Goal: Information Seeking & Learning: Compare options

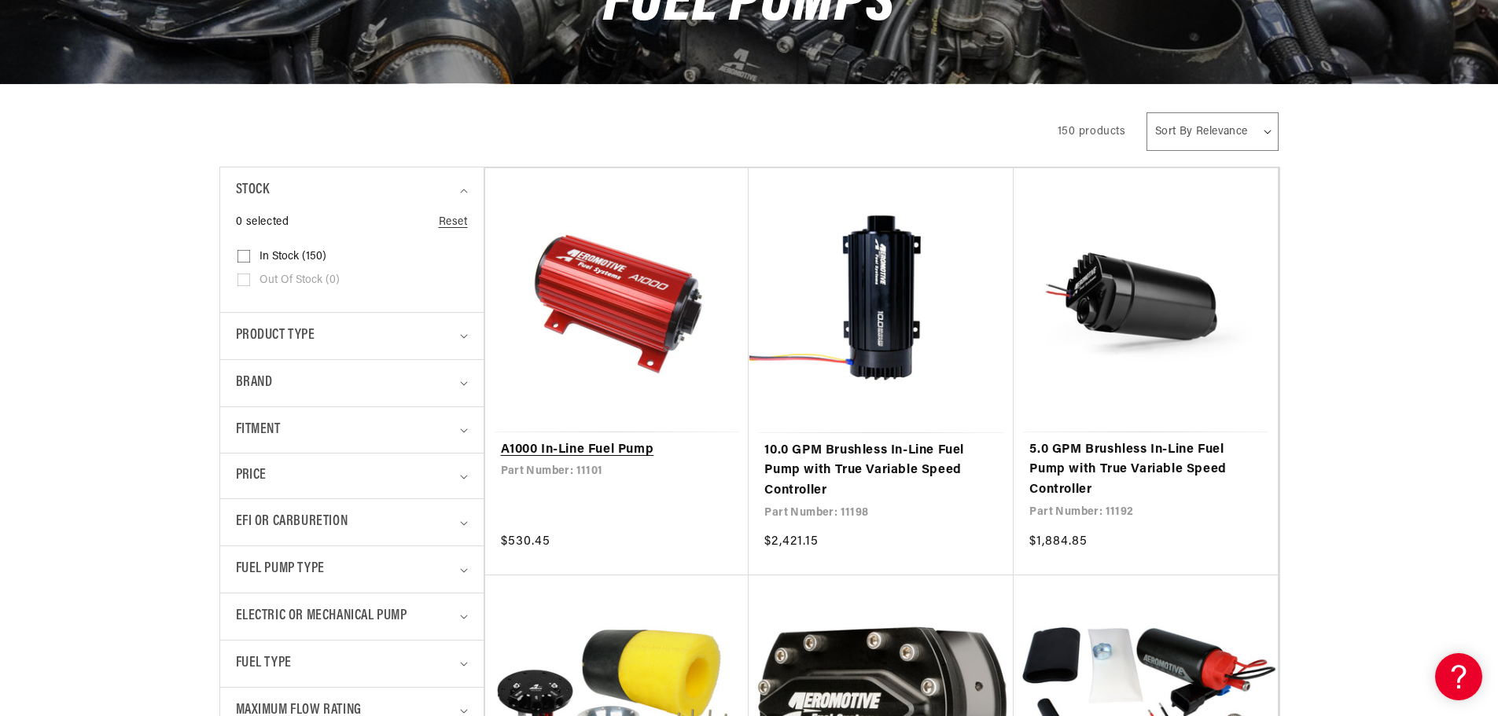
scroll to position [314, 0]
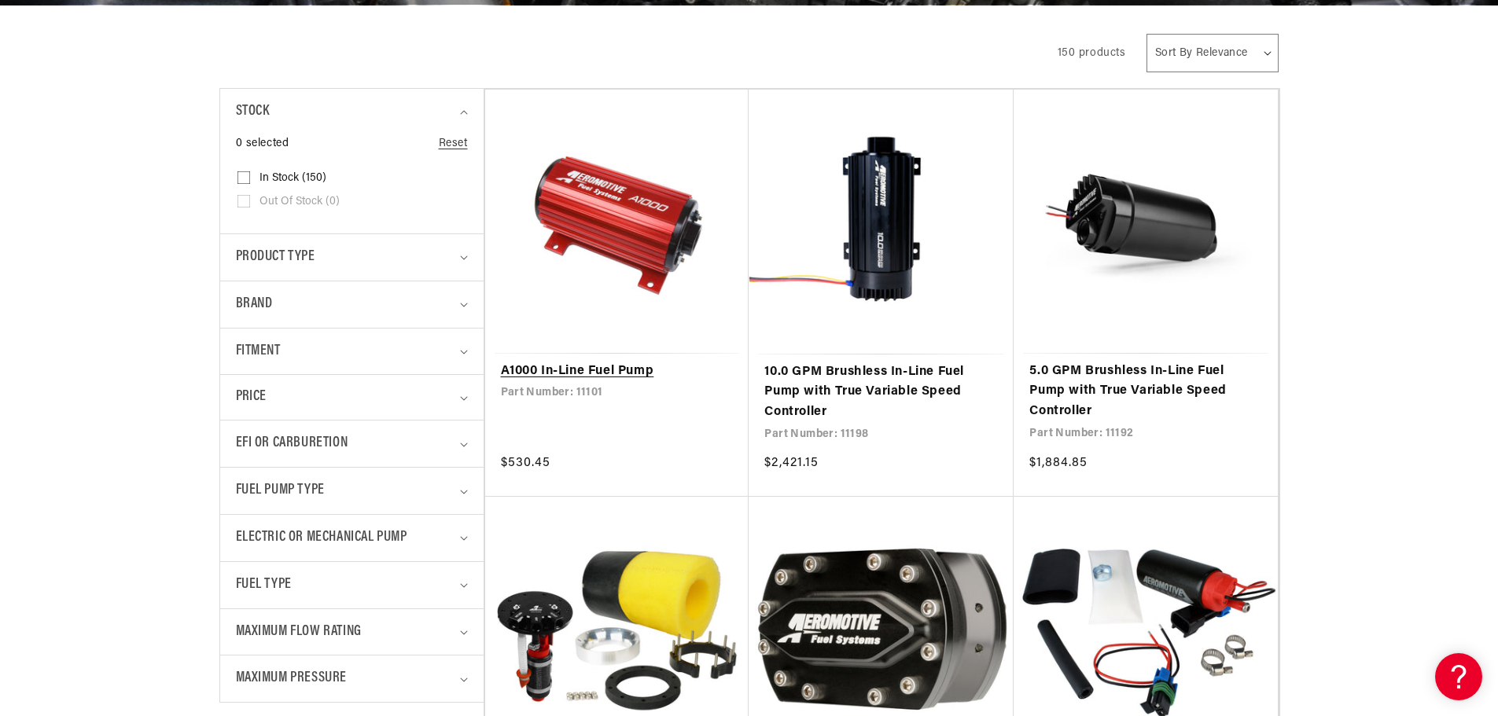
click at [599, 372] on link "A1000 In-Line Fuel Pump" at bounding box center [617, 372] width 233 height 20
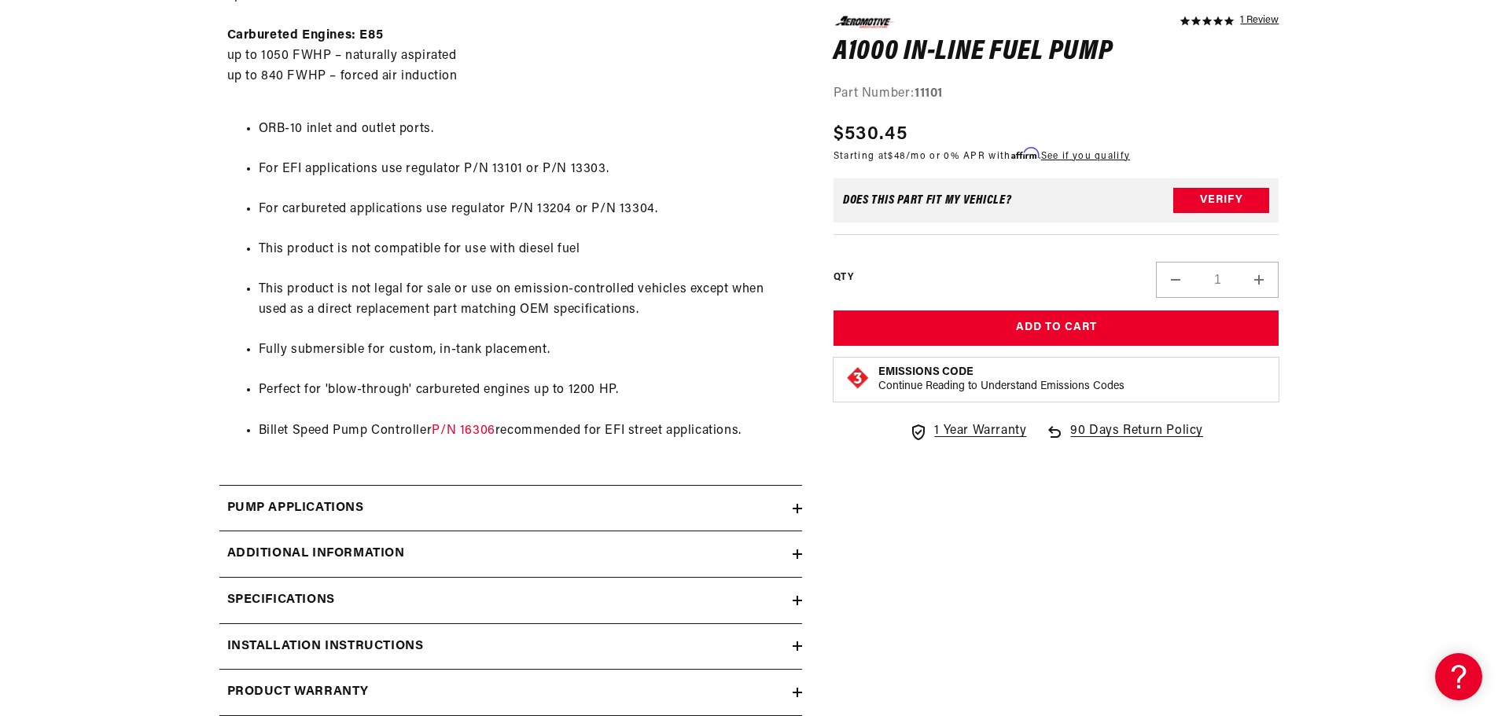
scroll to position [1179, 0]
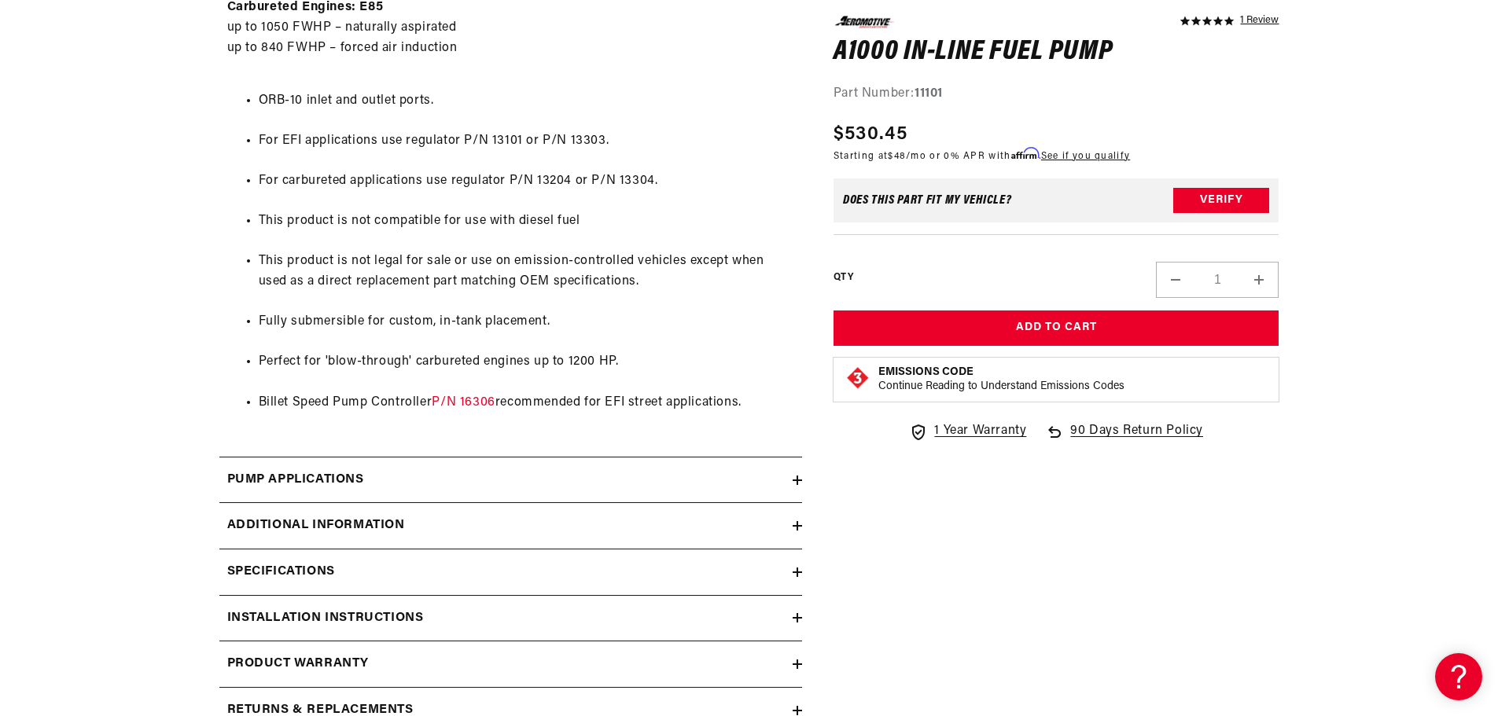
click at [336, 476] on h2 "Pump Applications" at bounding box center [295, 480] width 137 height 20
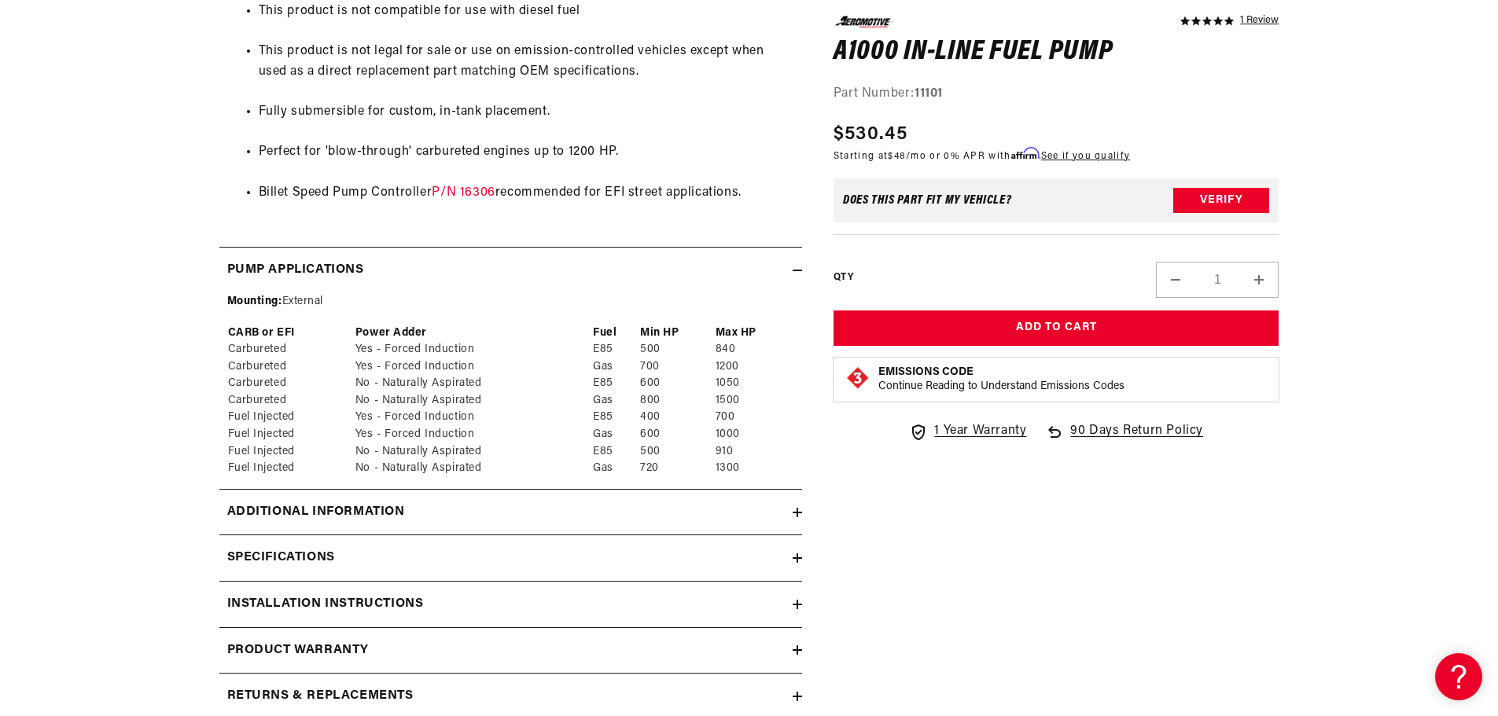
scroll to position [1415, 0]
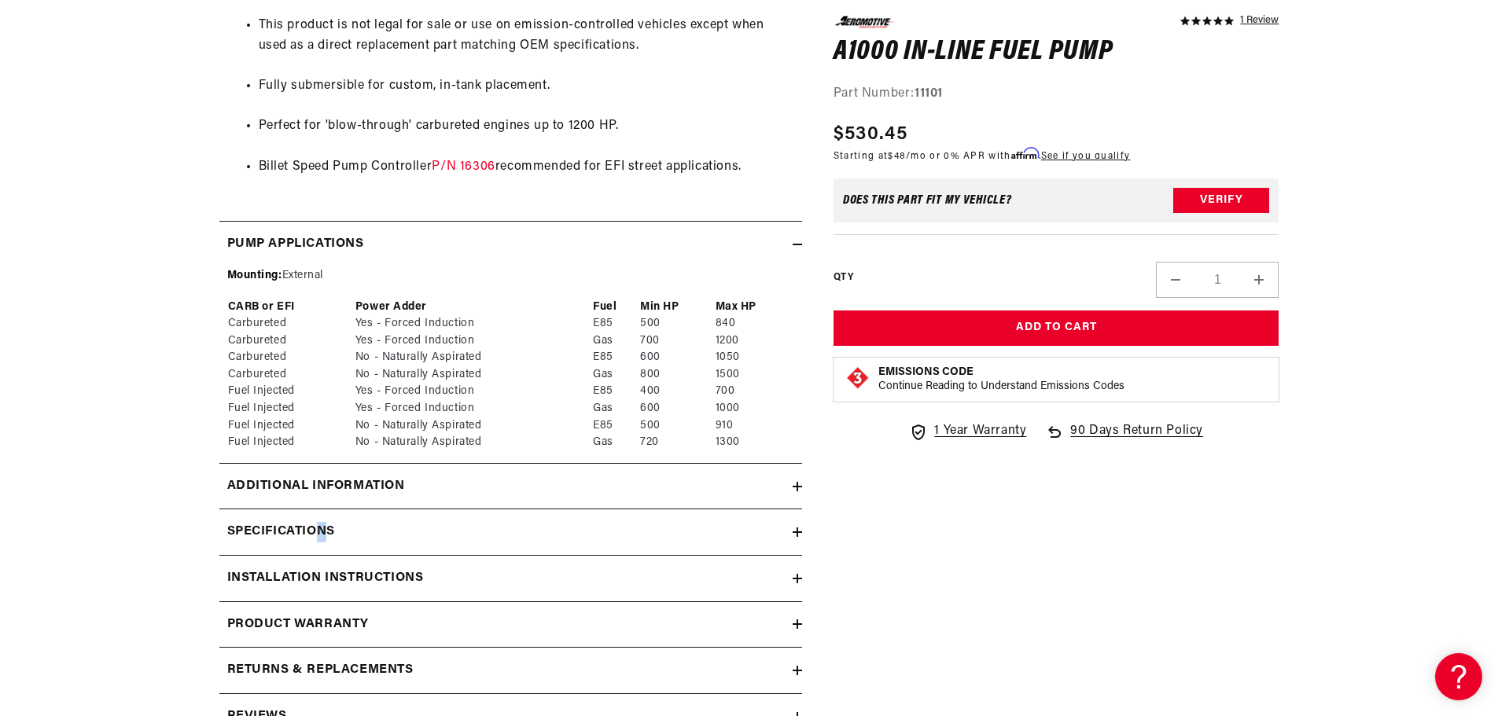
click at [323, 527] on h2 "Specifications" at bounding box center [281, 532] width 108 height 20
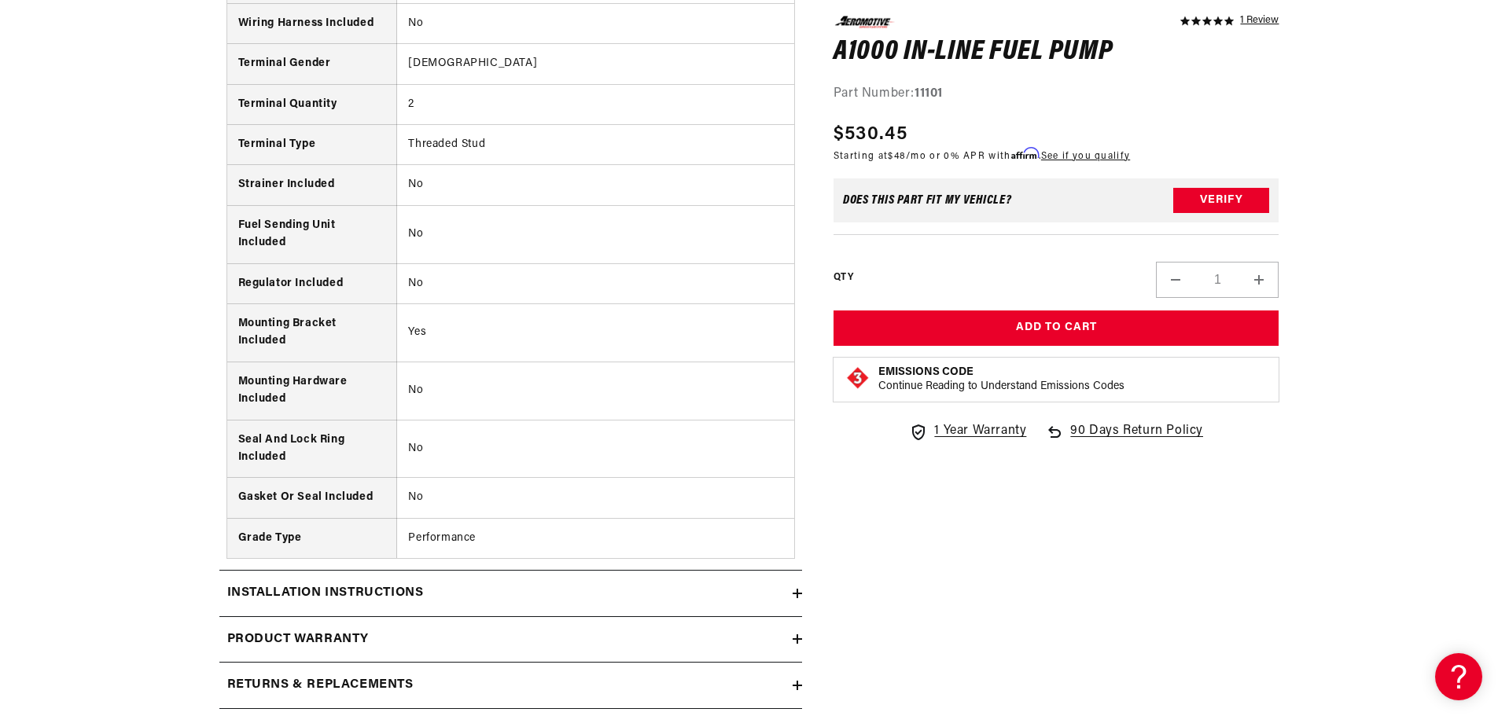
scroll to position [2830, 0]
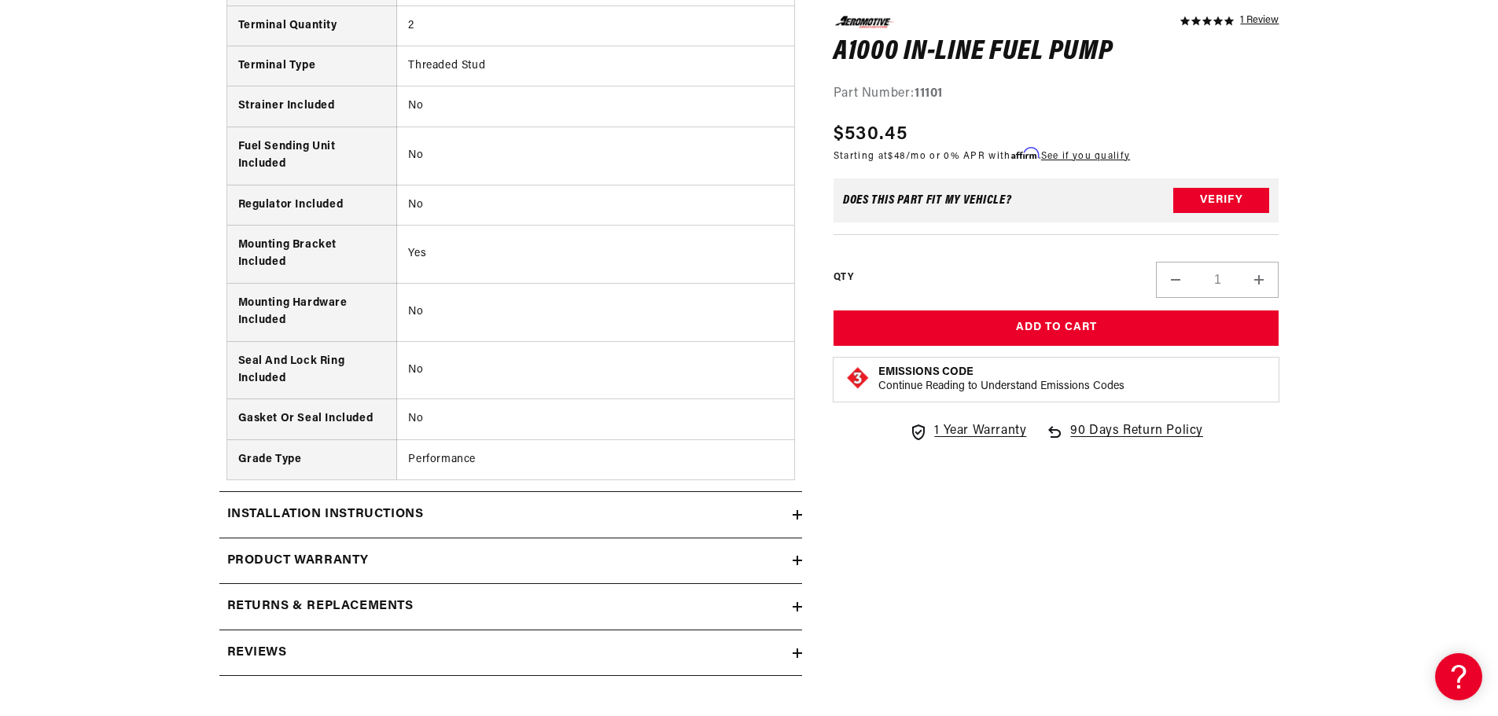
click at [379, 602] on h2 "Returns & replacements" at bounding box center [320, 607] width 186 height 20
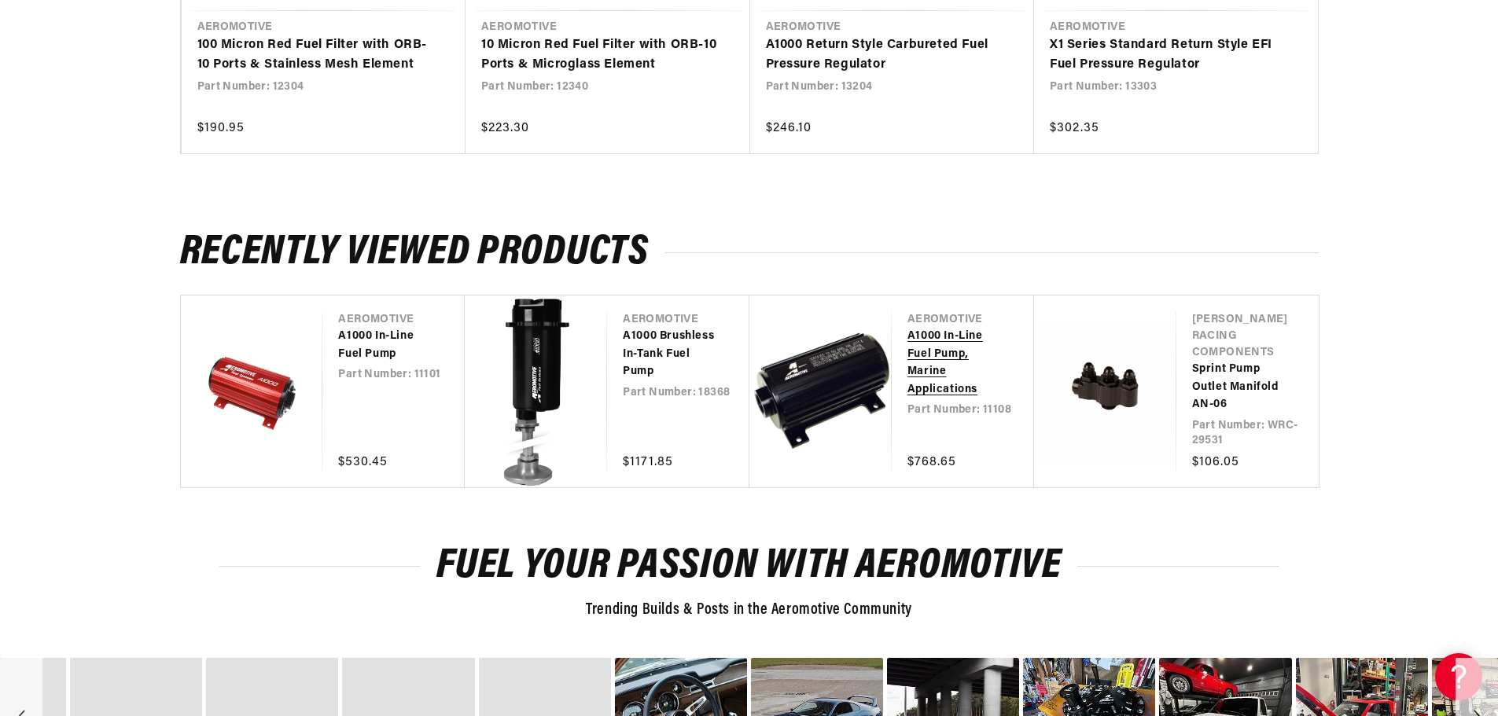
scroll to position [4874, 0]
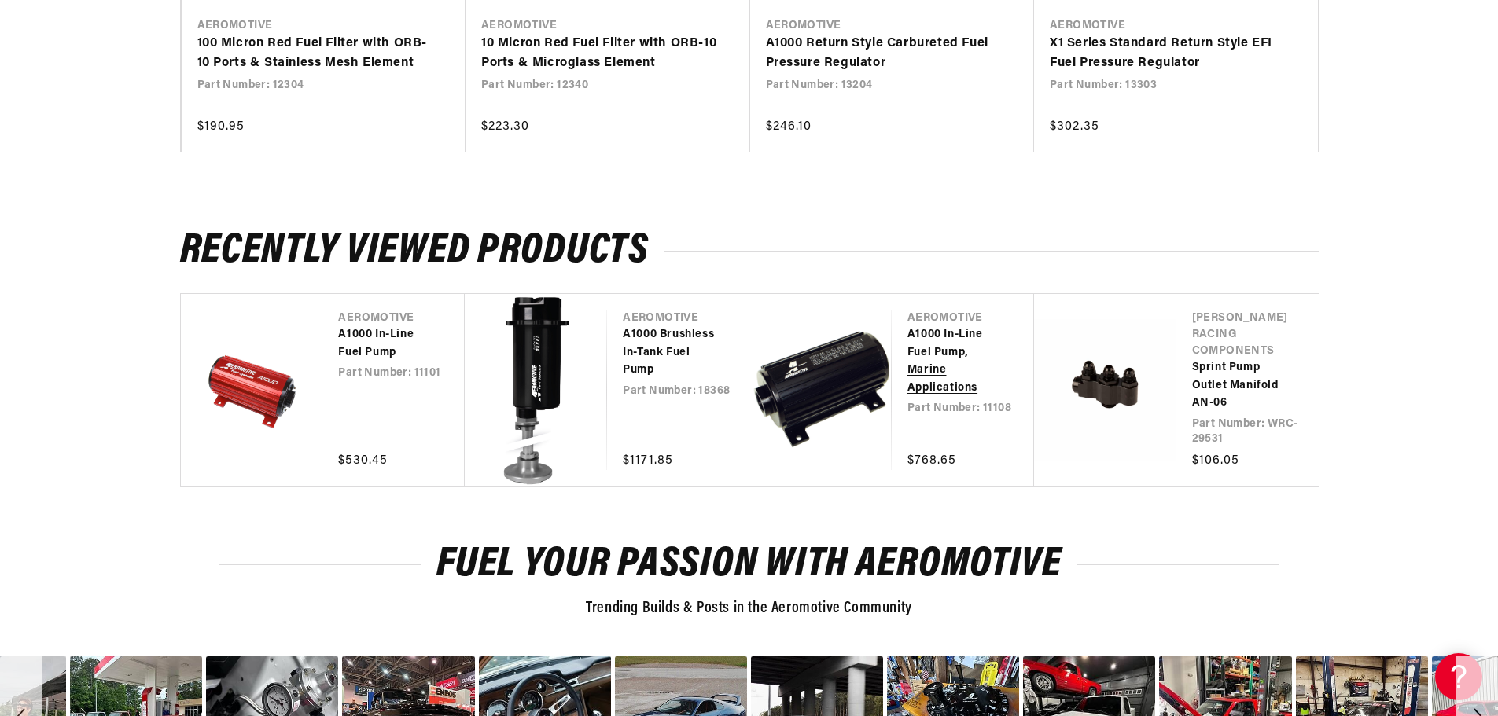
click at [911, 342] on link "A1000 In-Line Fuel Pump, Marine Applications" at bounding box center [954, 361] width 95 height 71
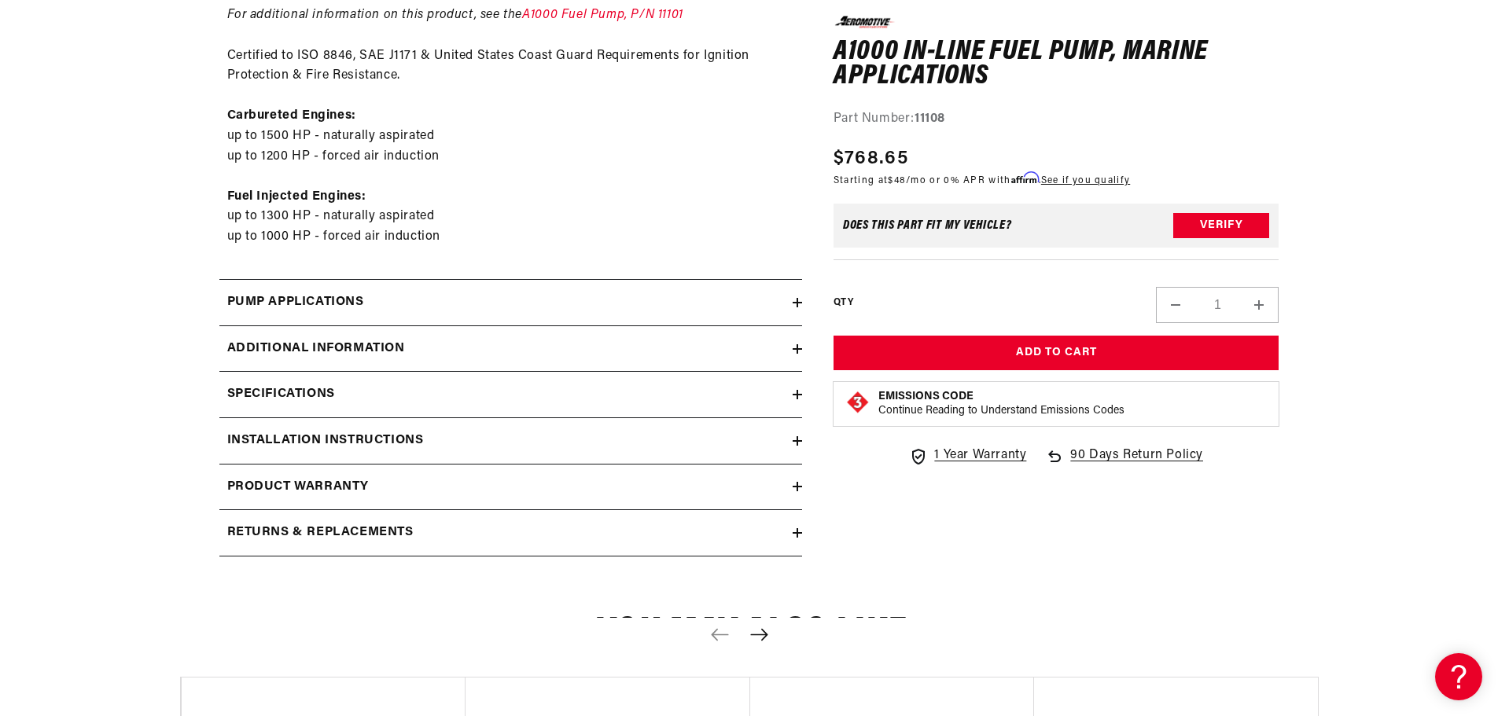
scroll to position [1022, 0]
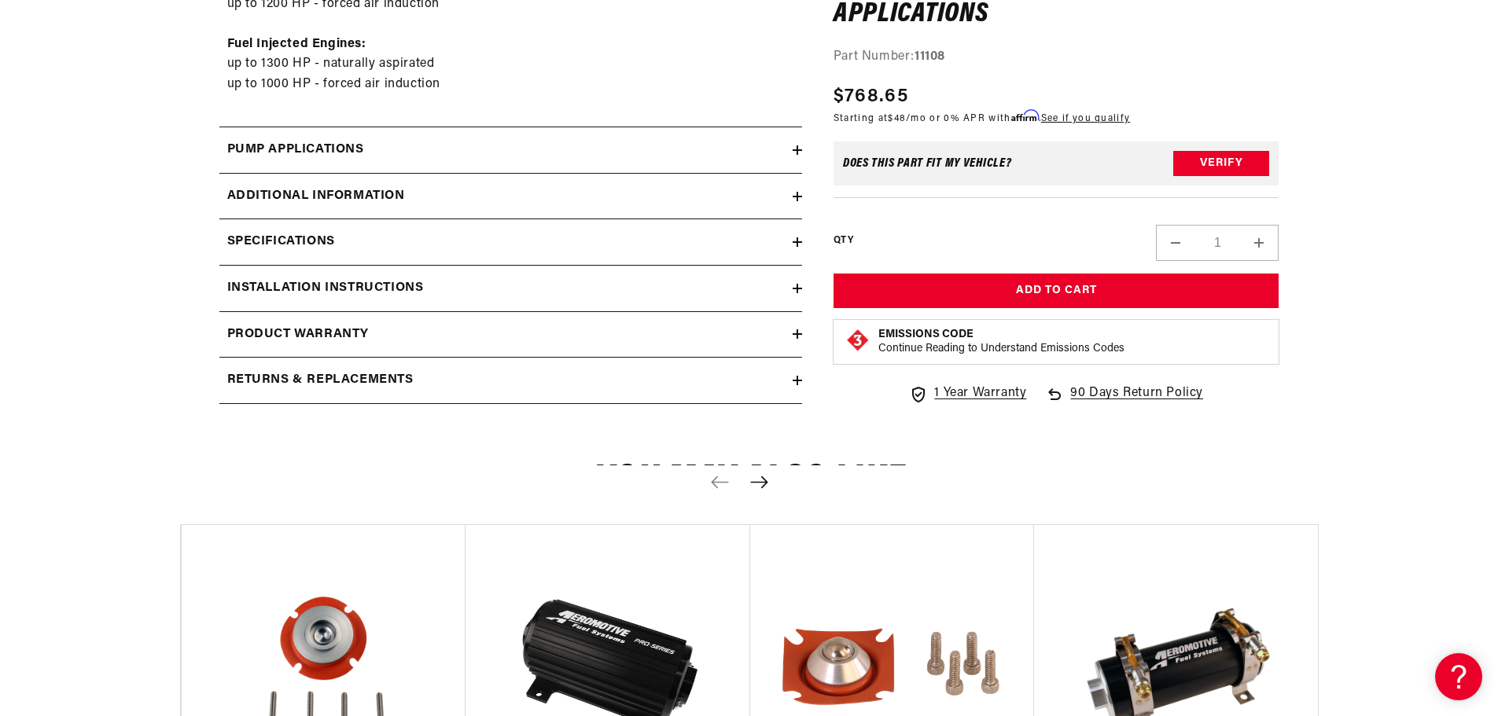
click at [309, 239] on h2 "Specifications" at bounding box center [281, 242] width 108 height 20
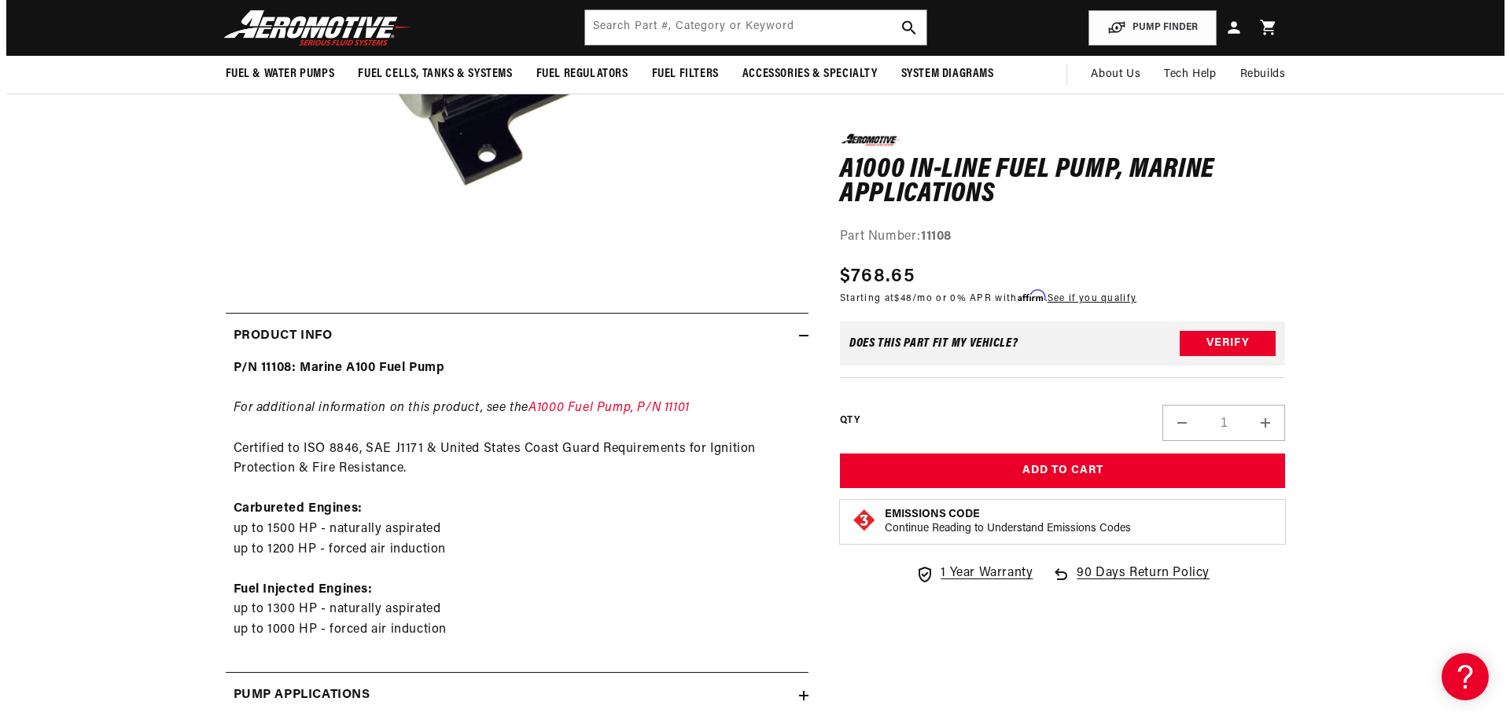
scroll to position [314, 0]
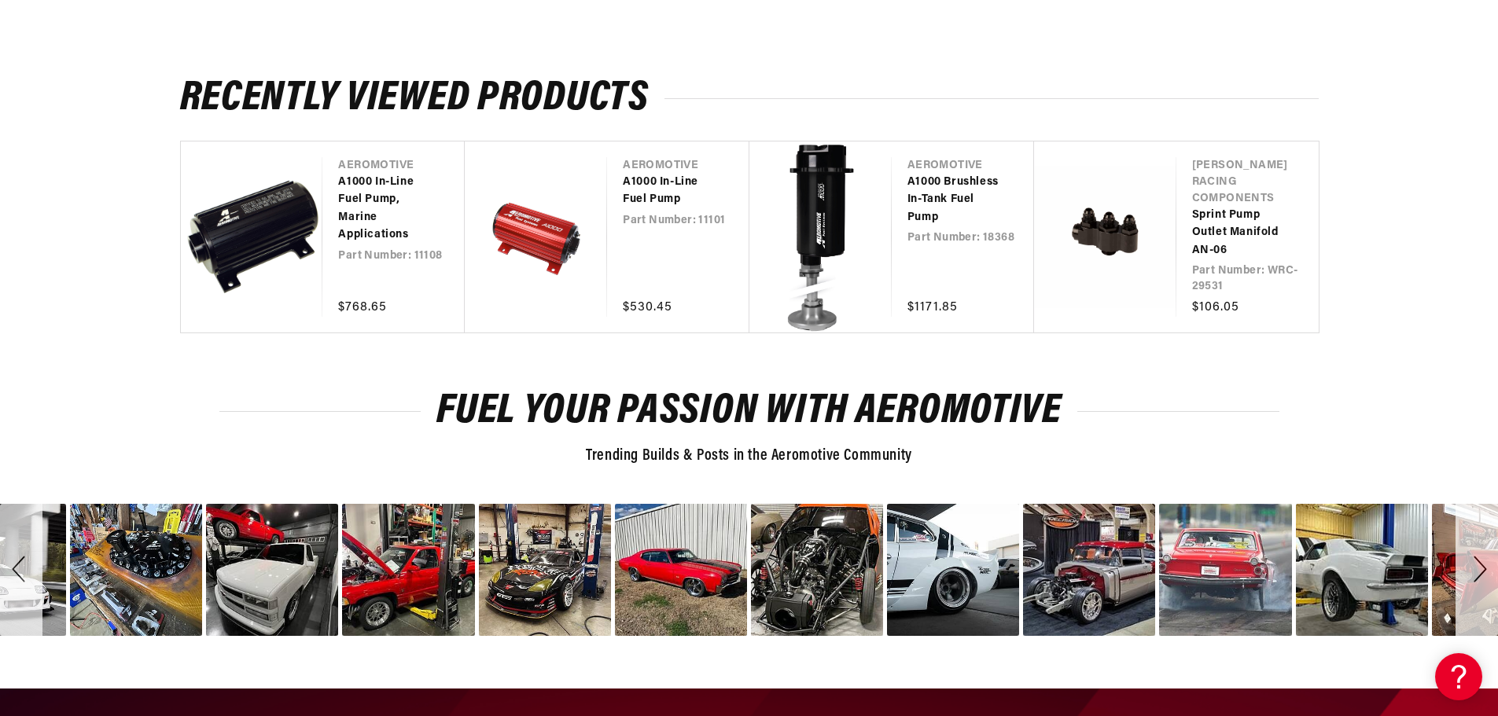
scroll to position [2911, 0]
